Goal: Transaction & Acquisition: Purchase product/service

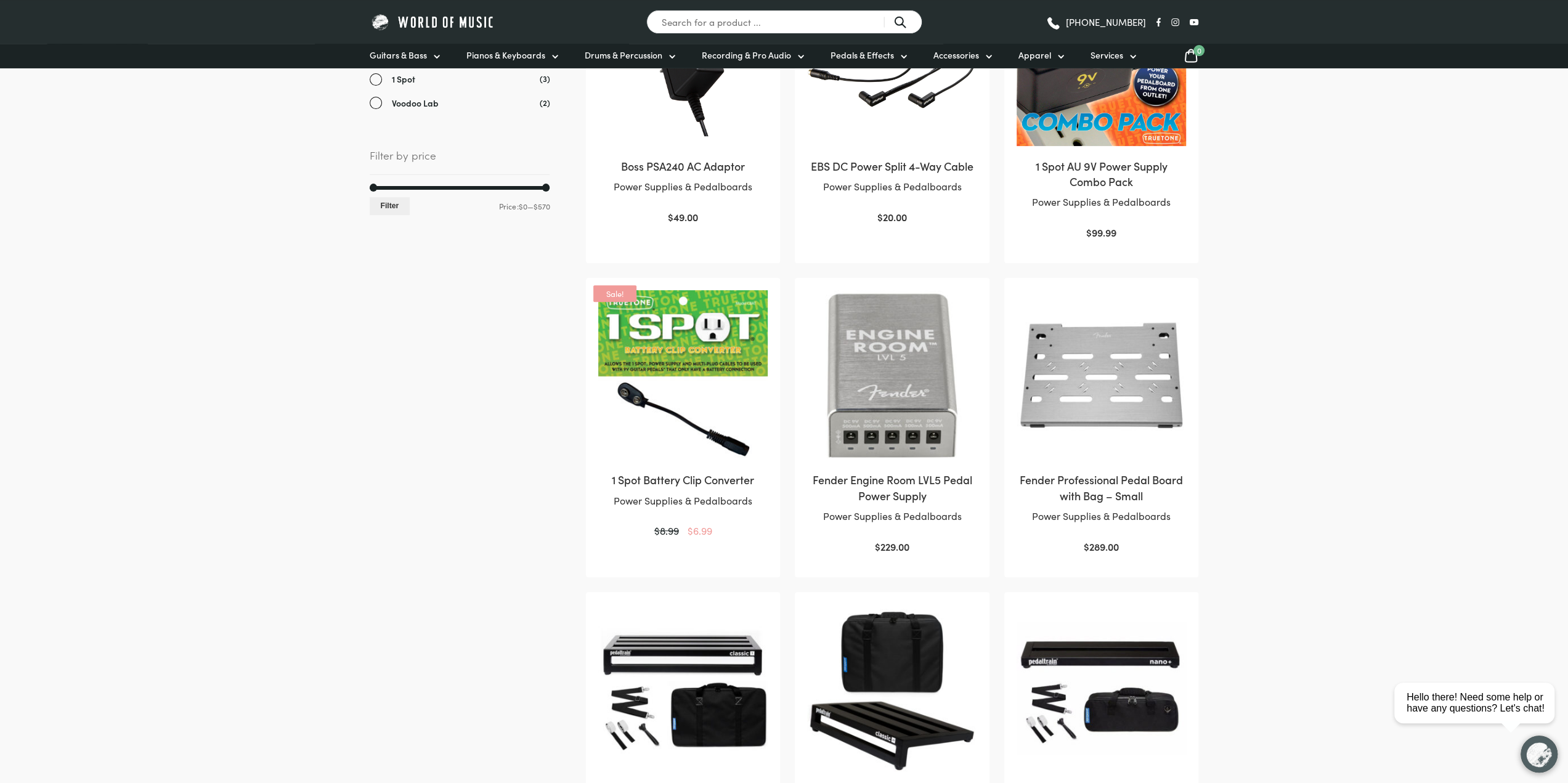
click at [866, 345] on img at bounding box center [892, 375] width 170 height 170
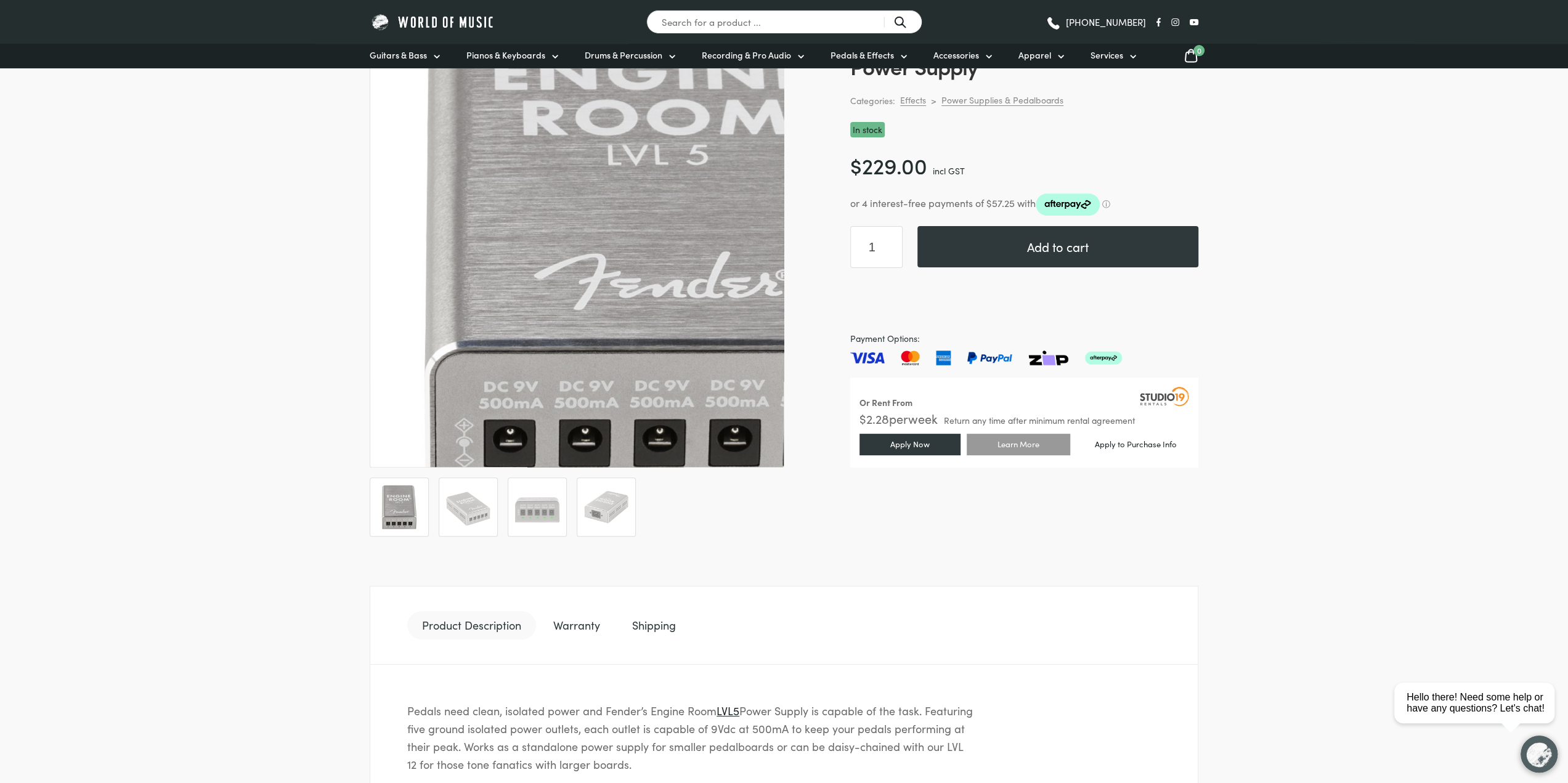
scroll to position [123, 0]
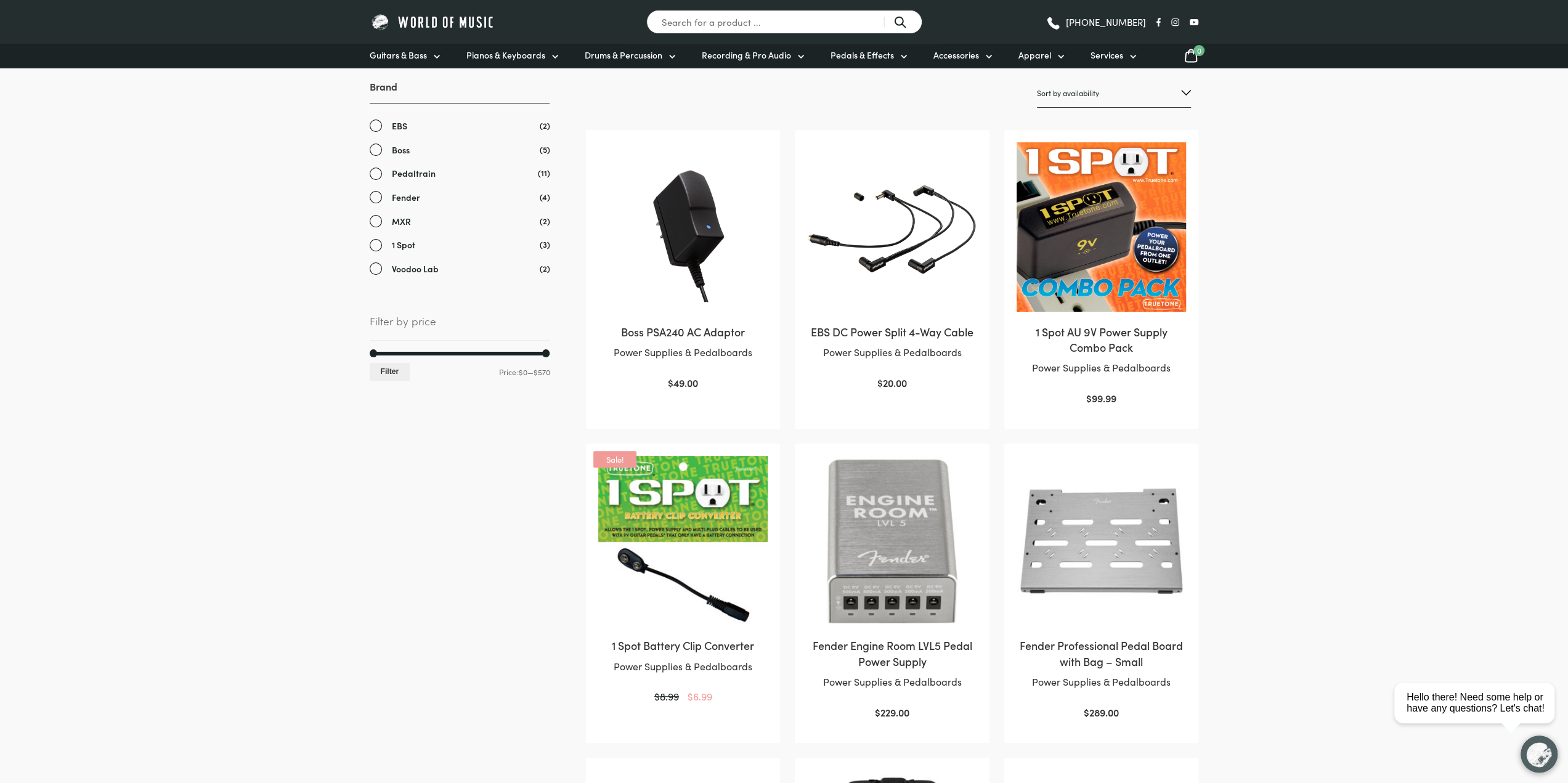
scroll to position [185, 0]
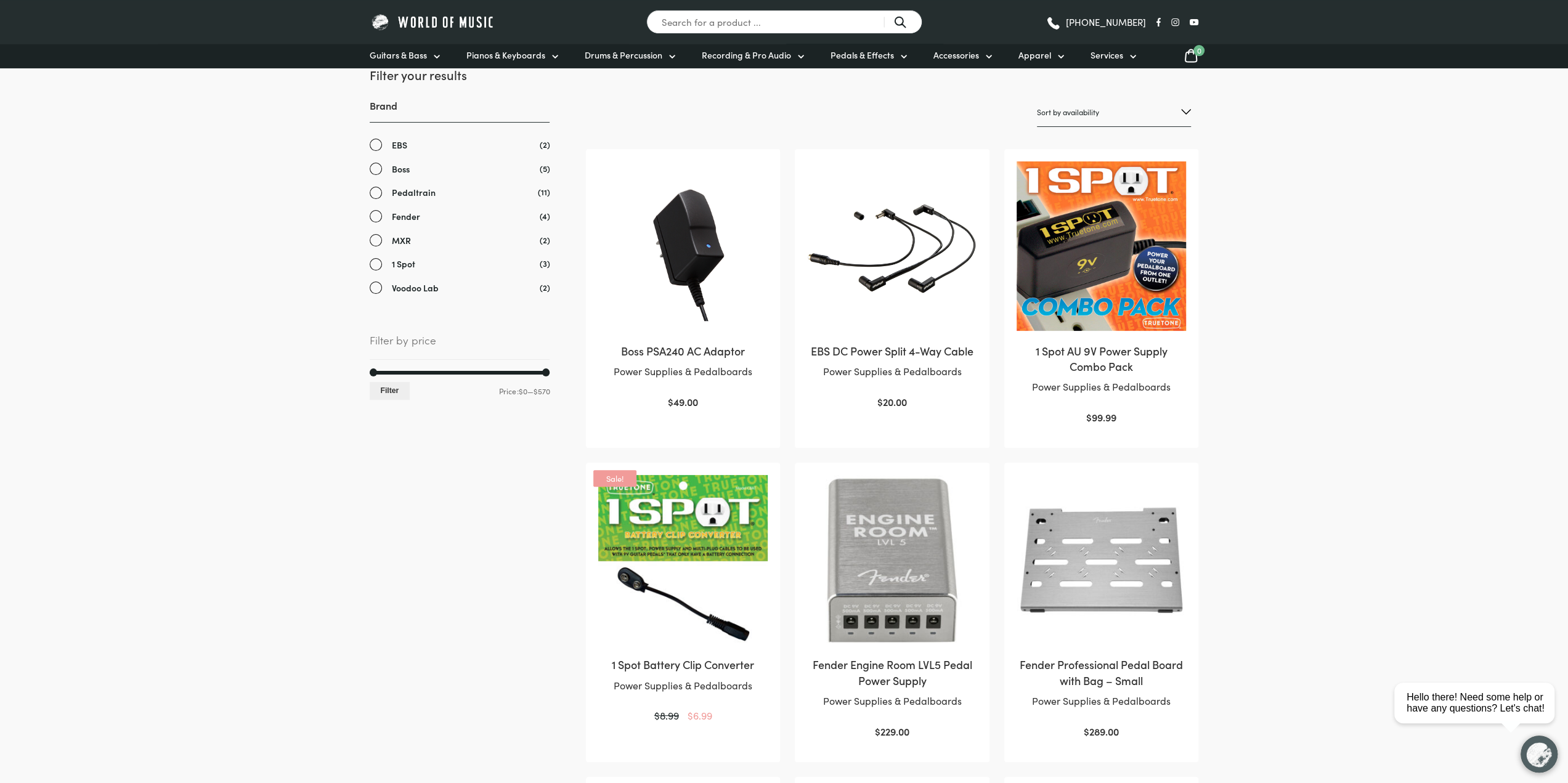
click at [1086, 541] on img at bounding box center [1101, 560] width 170 height 170
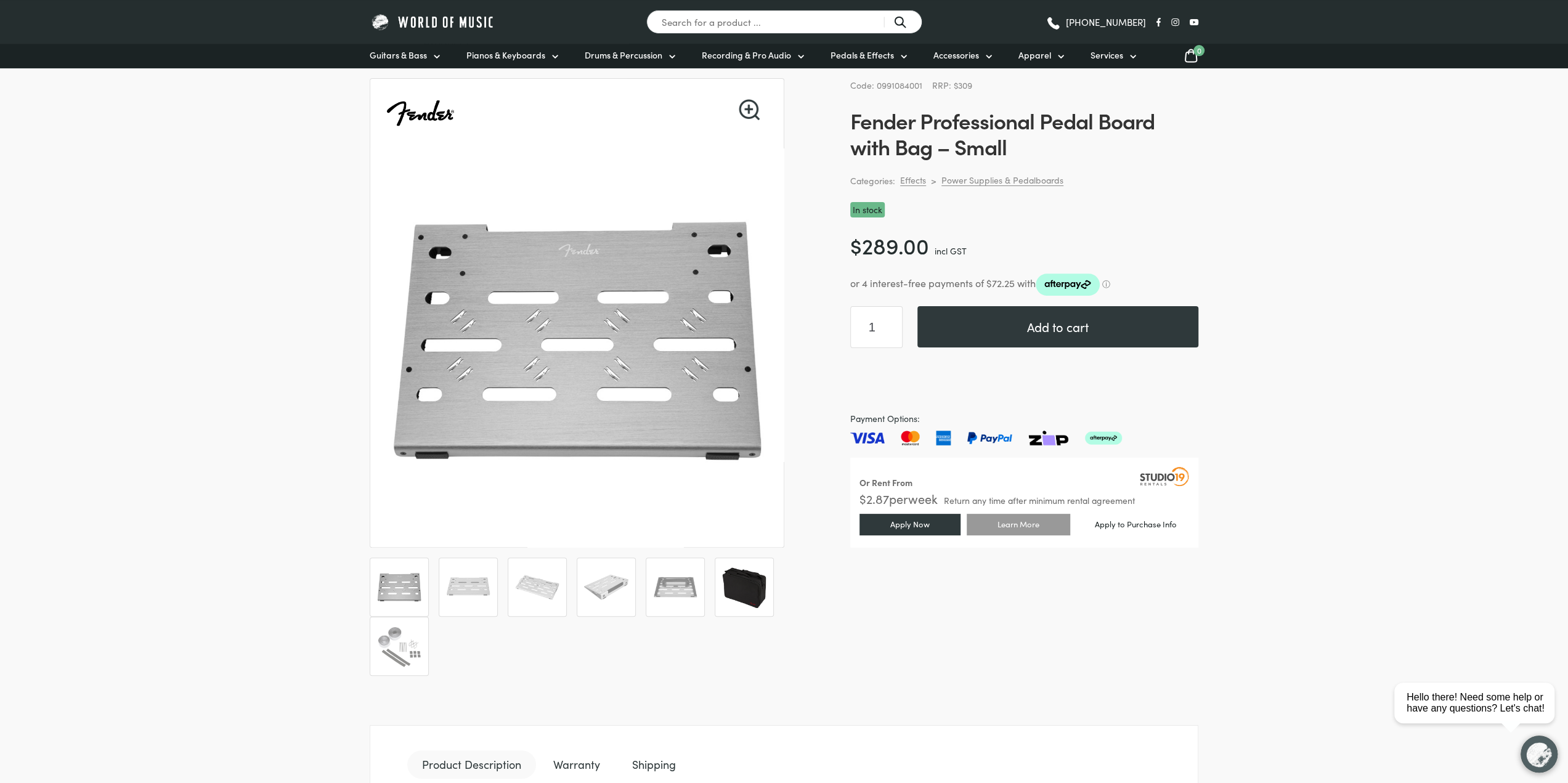
click at [744, 574] on img at bounding box center [744, 587] width 46 height 46
